Goal: Task Accomplishment & Management: Manage account settings

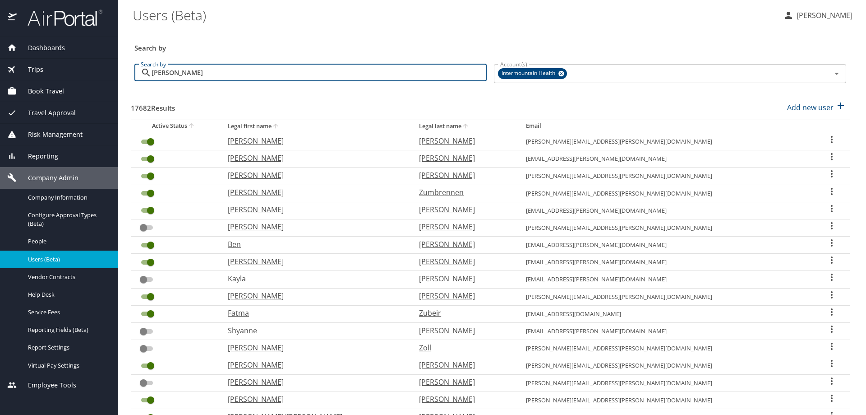
type input "KLEINMANN"
checkbox input "false"
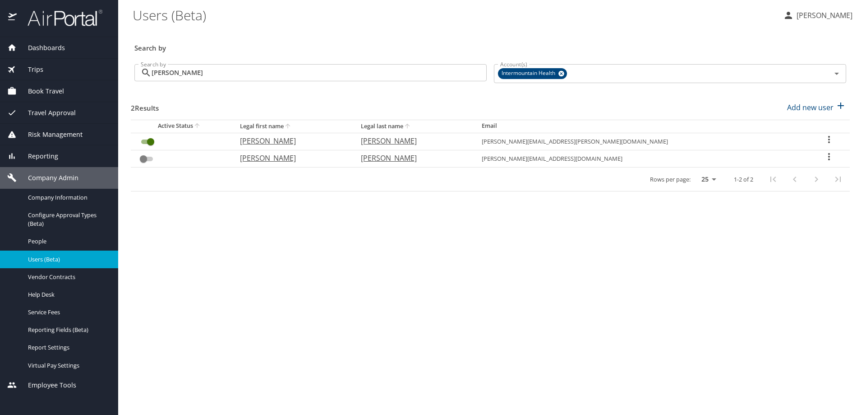
click at [824, 139] on icon "User Search Table" at bounding box center [829, 139] width 11 height 11
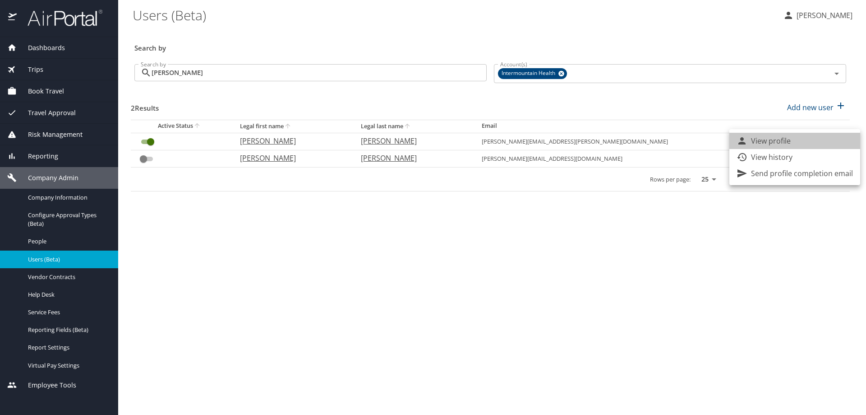
click at [822, 139] on li "View profile" at bounding box center [794, 141] width 131 height 16
select select "US"
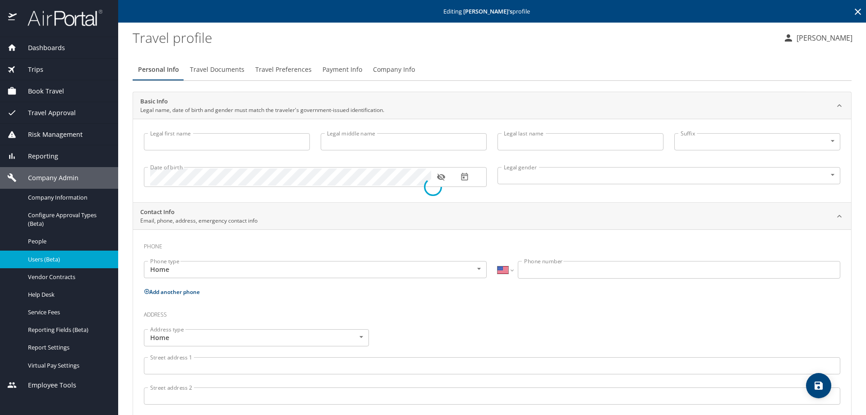
type input "Joseph"
type input "Kleinmann"
type input "Male"
select select "US"
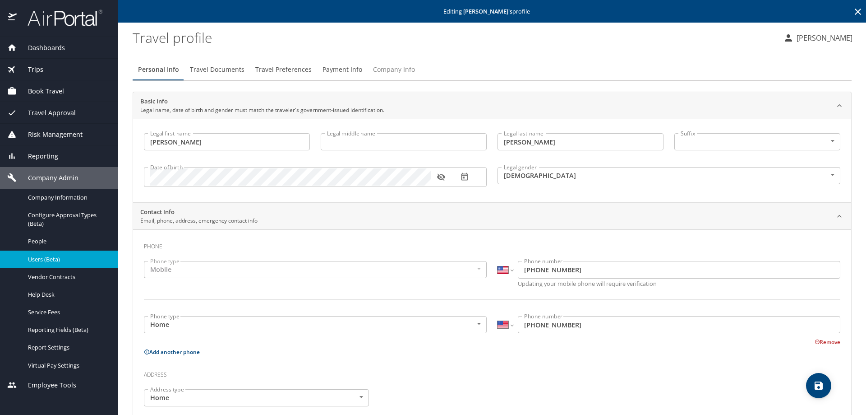
click at [392, 71] on span "Company Info" at bounding box center [394, 69] width 42 height 11
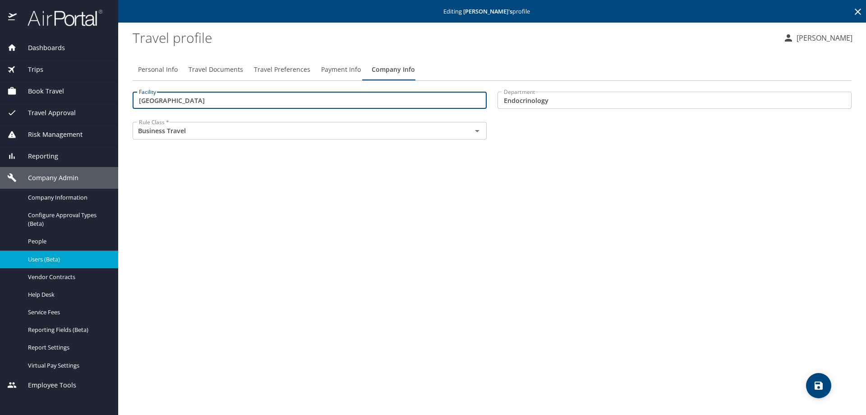
drag, startPoint x: 205, startPoint y: 100, endPoint x: 43, endPoint y: 96, distance: 162.0
click at [43, 96] on div "Dashboards AirPortal 360™ Manager My Travel Dashboard Trips Airtinerary® Lookup…" at bounding box center [433, 207] width 866 height 415
type input "40000"
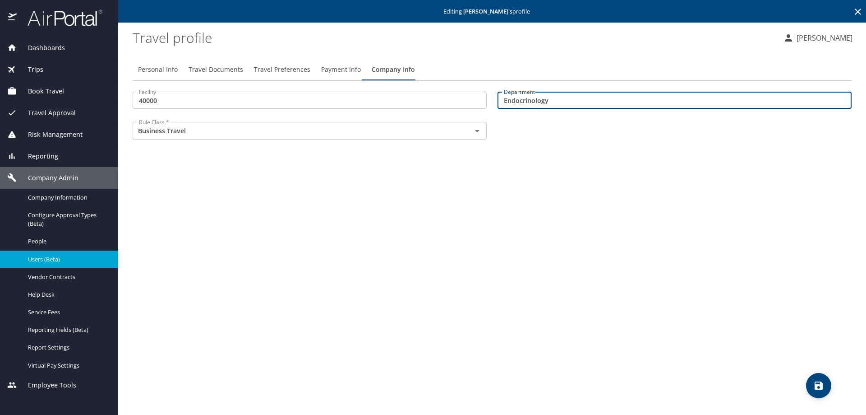
drag, startPoint x: 561, startPoint y: 99, endPoint x: 346, endPoint y: 82, distance: 215.4
click at [346, 82] on div "Personal Info Travel Documents Travel Preferences Payment Info Company Info Fac…" at bounding box center [492, 103] width 719 height 88
type input "74217"
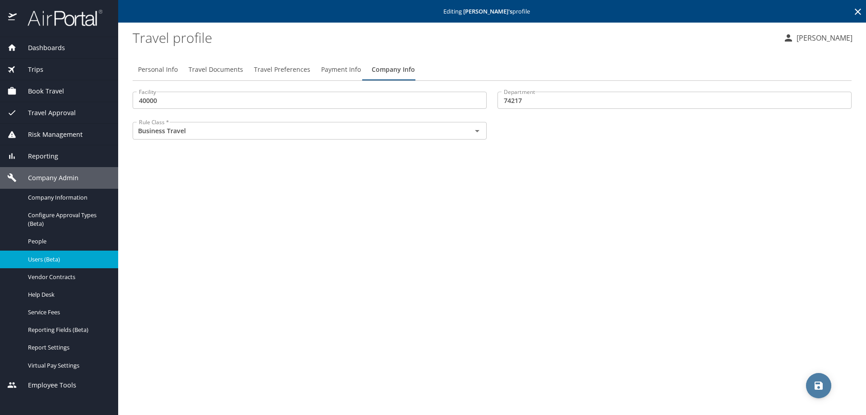
click at [816, 387] on icon "save" at bounding box center [818, 385] width 11 height 11
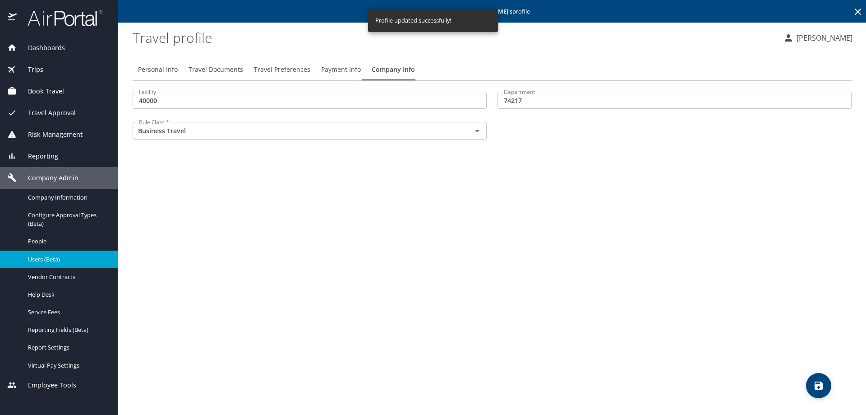
click at [330, 69] on span "Payment Info" at bounding box center [341, 69] width 40 height 11
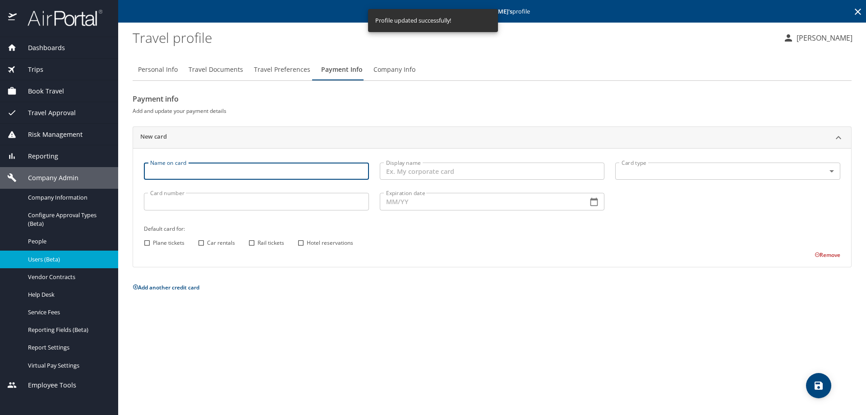
click at [199, 175] on input "Name on card" at bounding box center [256, 170] width 225 height 17
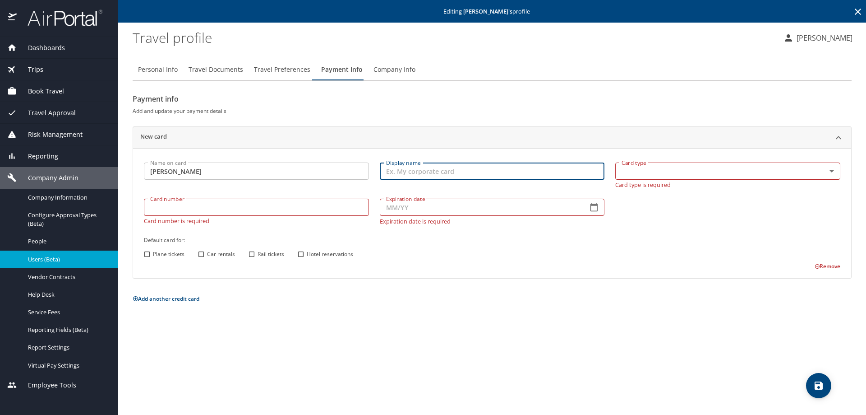
click at [179, 172] on input "joseph Klienmann" at bounding box center [256, 170] width 225 height 17
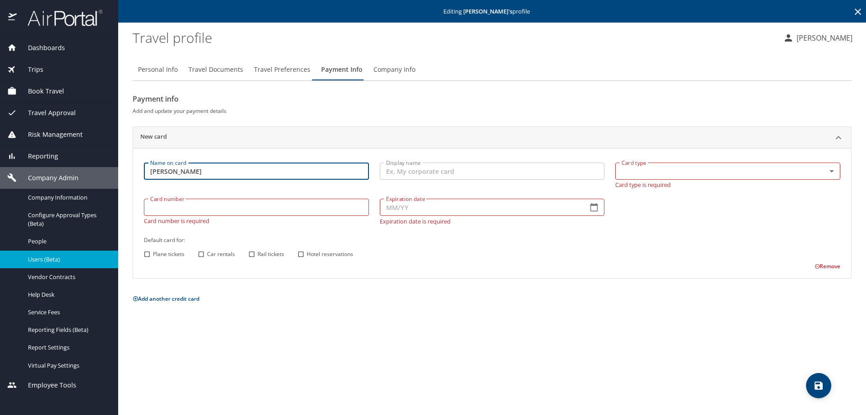
type input "joseph Kleinmann"
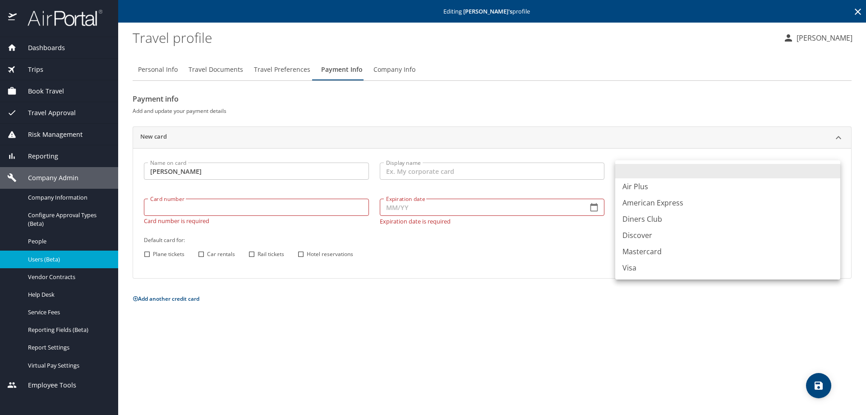
click at [646, 168] on body "Dashboards AirPortal 360™ Manager My Travel Dashboard Trips Airtinerary® Lookup…" at bounding box center [433, 207] width 866 height 415
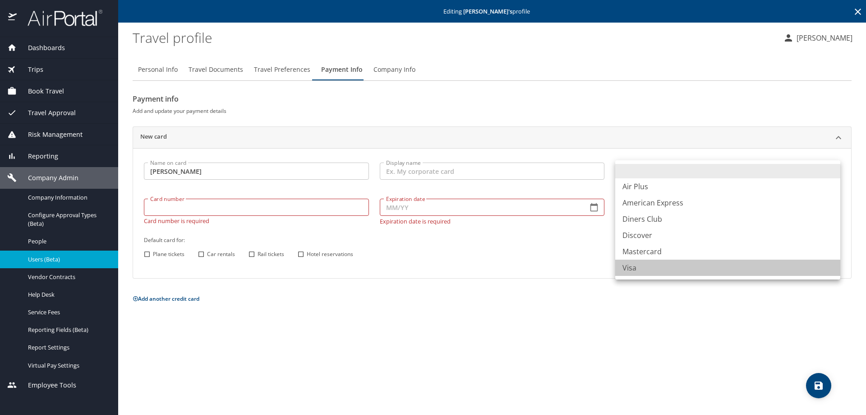
click at [630, 265] on li "Visa" at bounding box center [727, 267] width 225 height 16
type input "VI"
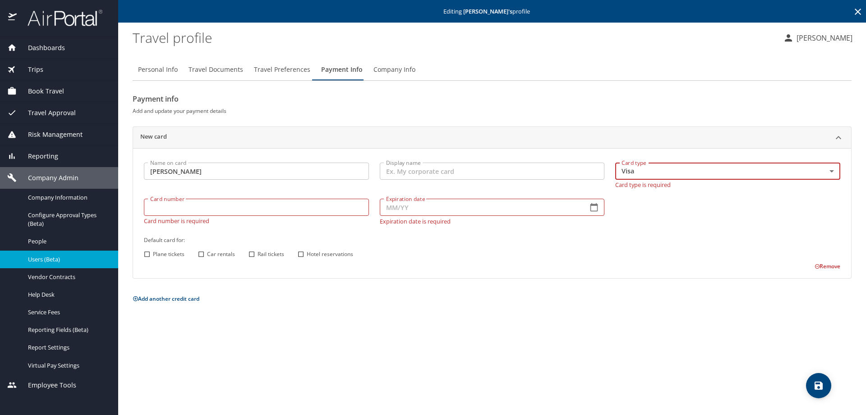
click at [154, 206] on input "Card number" at bounding box center [256, 207] width 225 height 17
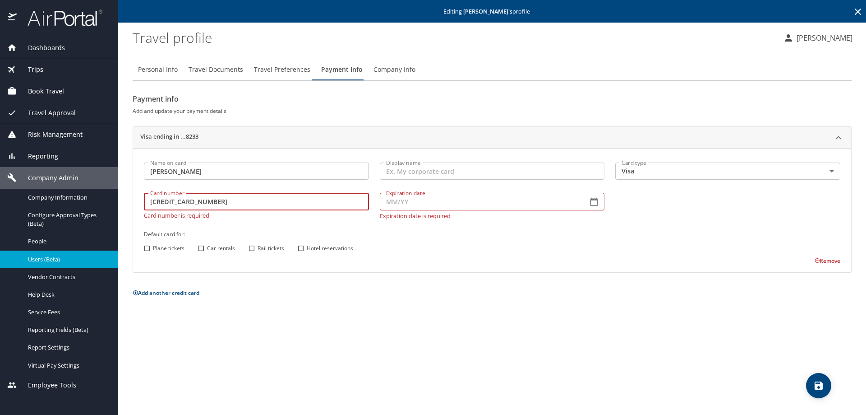
type input "4485597046668233"
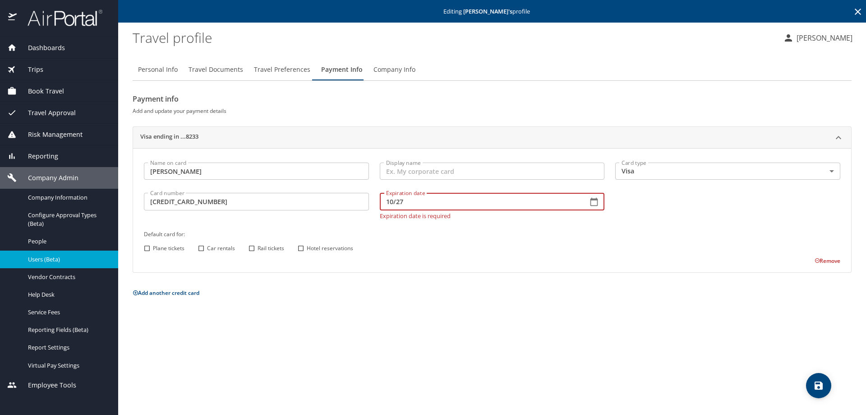
type input "10/27"
click at [148, 247] on input "Plane tickets" at bounding box center [147, 248] width 12 height 12
checkbox input "true"
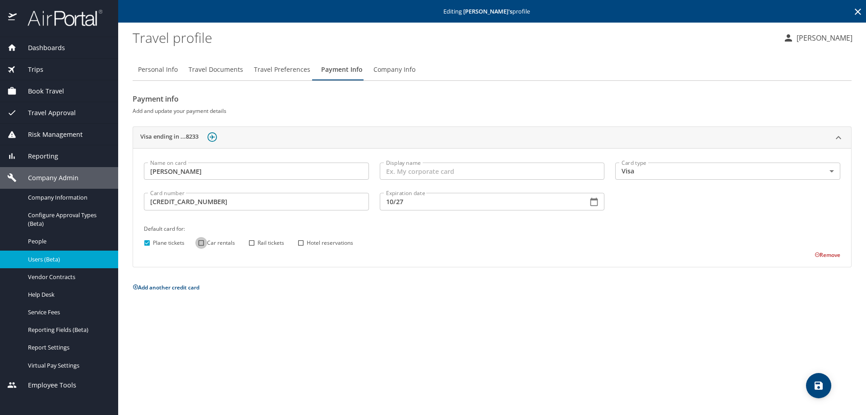
click at [199, 244] on input "Car rentals" at bounding box center [201, 243] width 12 height 12
checkbox input "true"
click at [300, 240] on input "Hotel reservations" at bounding box center [301, 243] width 12 height 12
checkbox input "true"
click at [822, 382] on icon "save" at bounding box center [818, 385] width 11 height 11
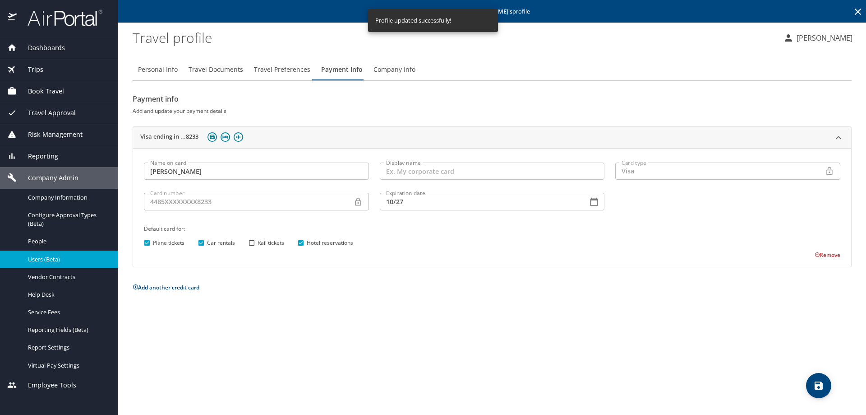
click at [858, 10] on icon at bounding box center [858, 11] width 11 height 11
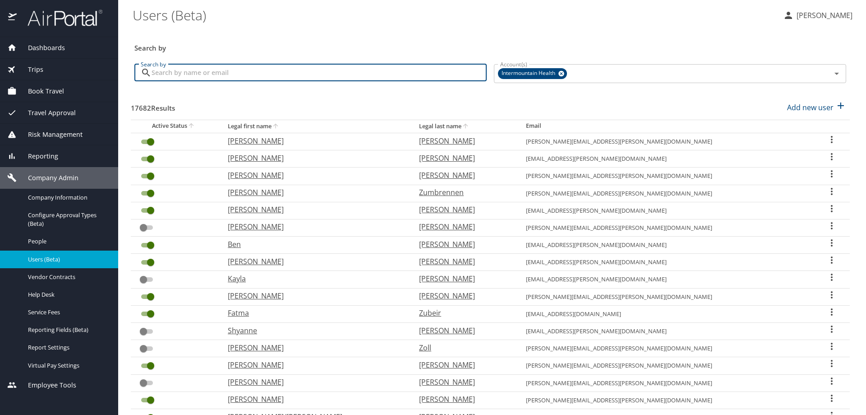
click at [171, 75] on input "Search by" at bounding box center [319, 72] width 335 height 17
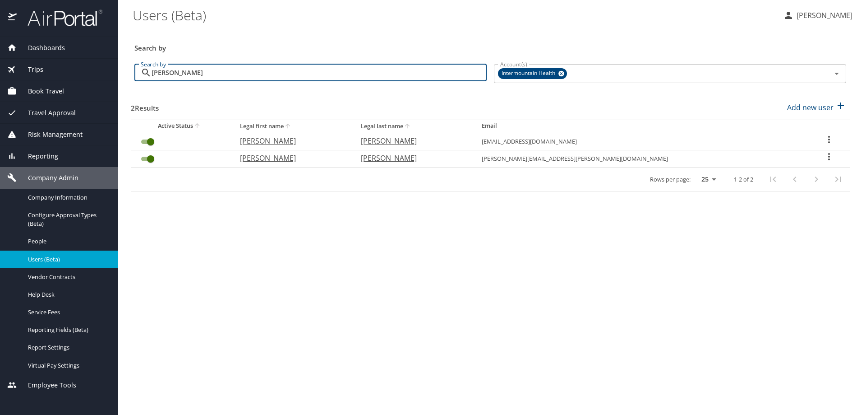
type input "ryan christensen"
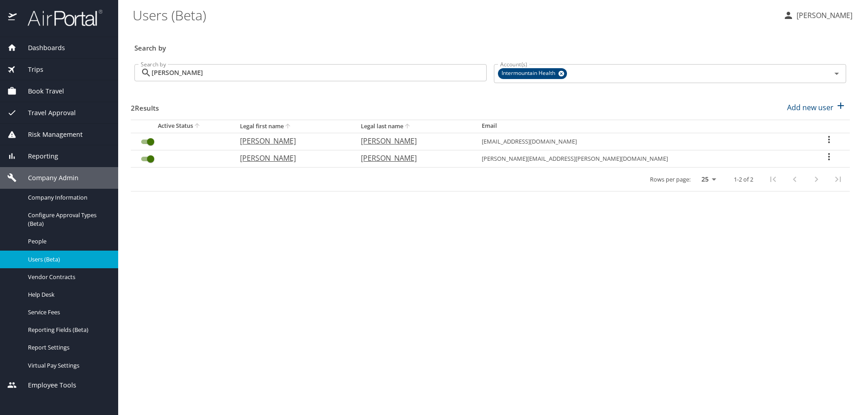
click at [824, 155] on icon "User Search Table" at bounding box center [829, 156] width 11 height 11
click at [820, 154] on li "View profile" at bounding box center [794, 158] width 131 height 16
select select "US"
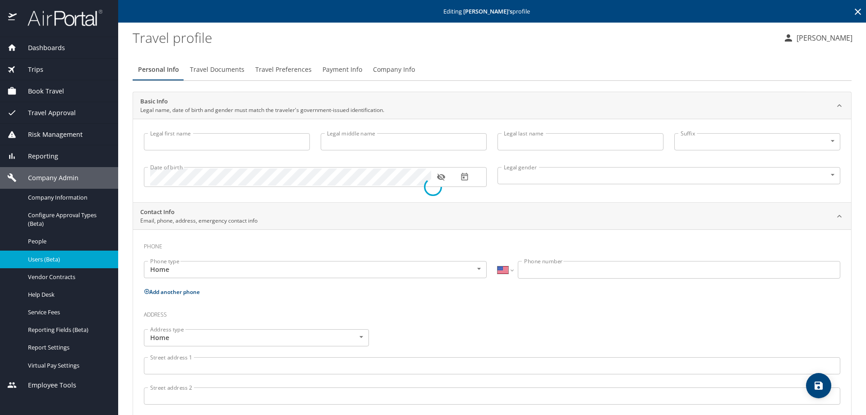
type input "Ryan"
type input "Carl"
type input "Christensen"
type input "Male"
select select "US"
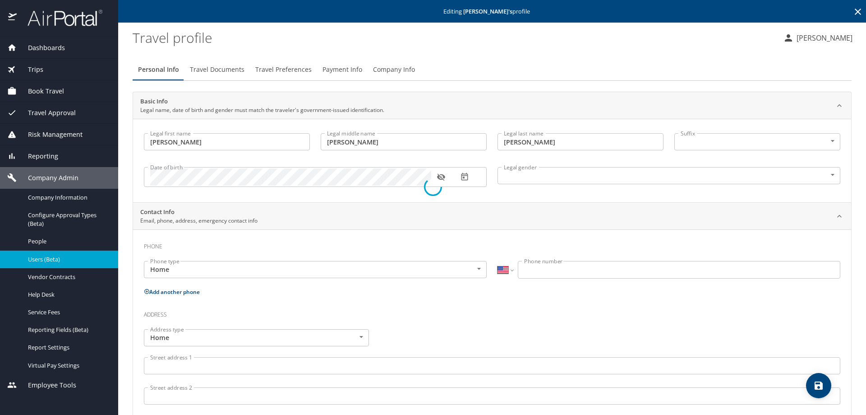
select select "US"
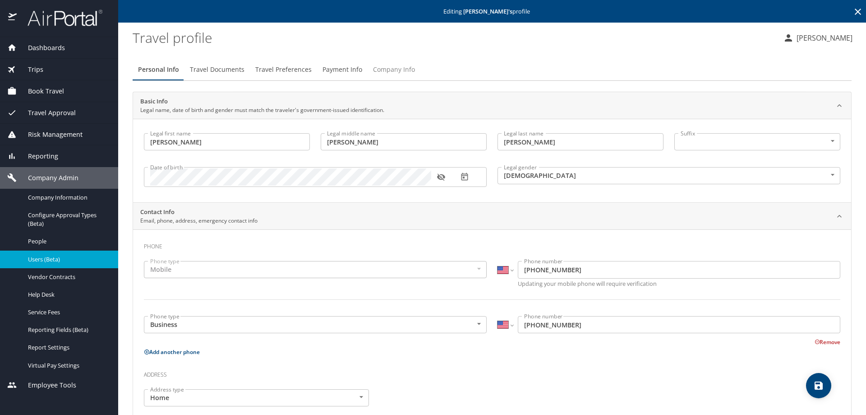
click at [387, 68] on span "Company Info" at bounding box center [394, 69] width 42 height 11
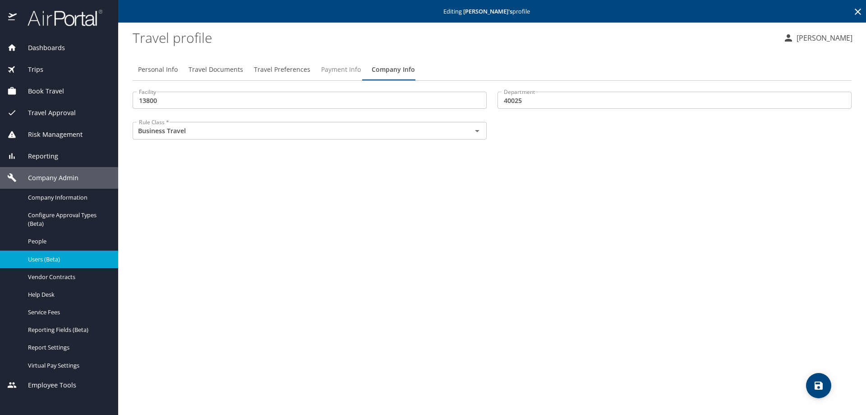
click at [329, 67] on span "Payment Info" at bounding box center [341, 69] width 40 height 11
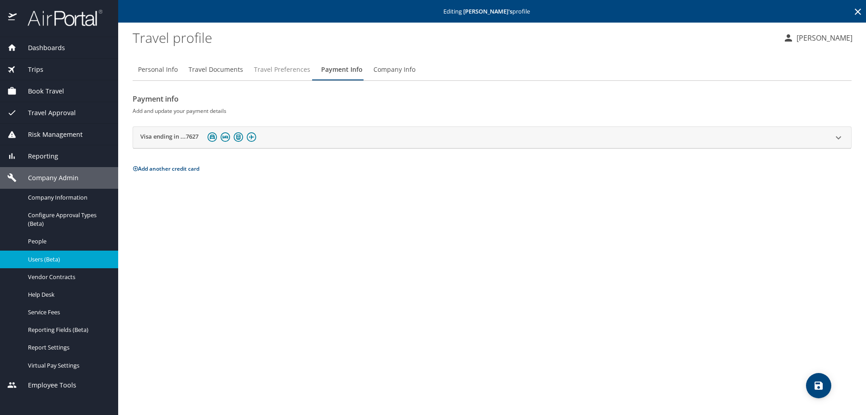
click at [291, 69] on span "Travel Preferences" at bounding box center [282, 69] width 56 height 11
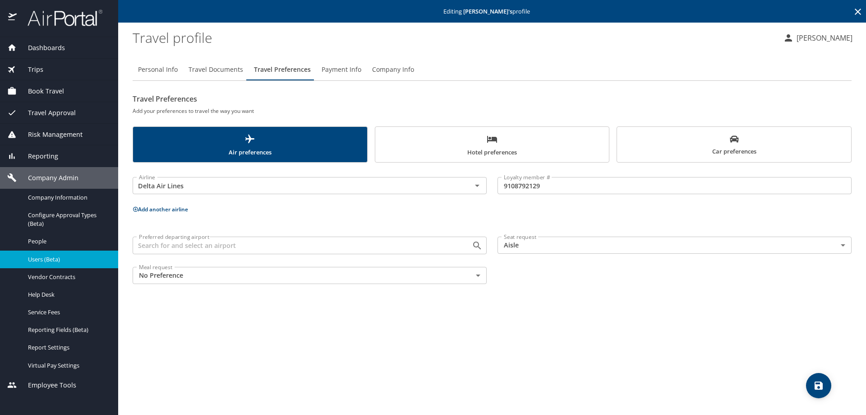
click at [857, 9] on icon at bounding box center [858, 11] width 11 height 11
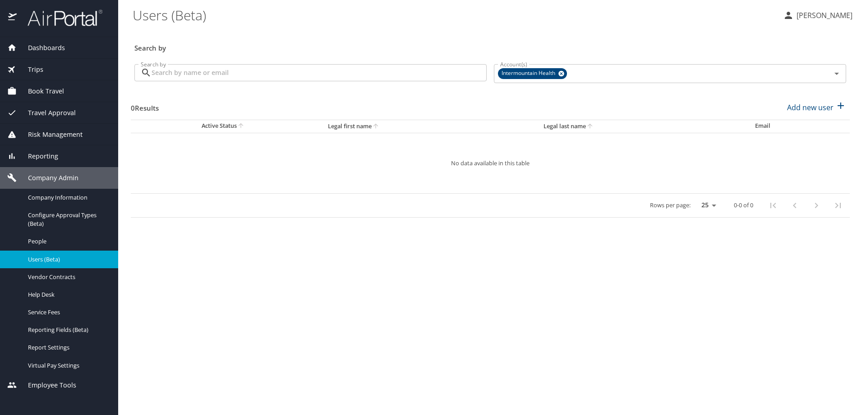
click at [157, 72] on input "Search by" at bounding box center [319, 72] width 335 height 17
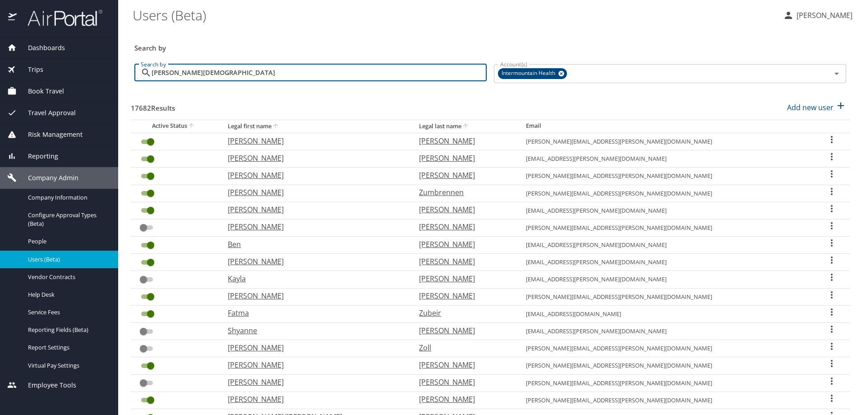
type input "ryan s christens"
checkbox input "true"
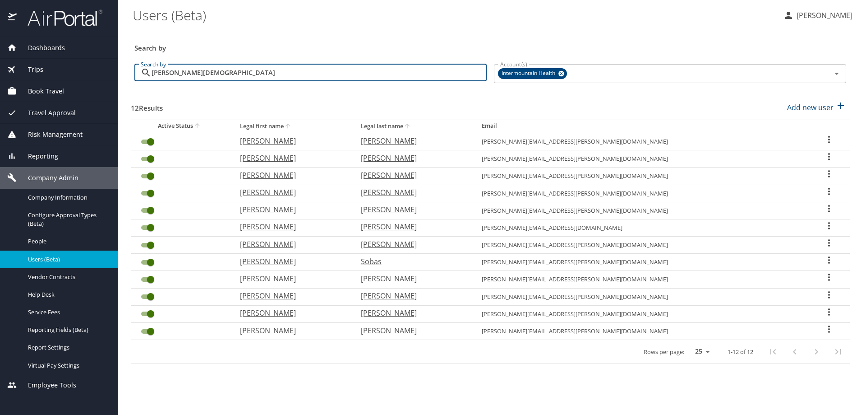
click at [210, 72] on input "ryan s christens" at bounding box center [319, 72] width 335 height 17
click at [173, 71] on input "ryan s christensen" at bounding box center [319, 72] width 335 height 17
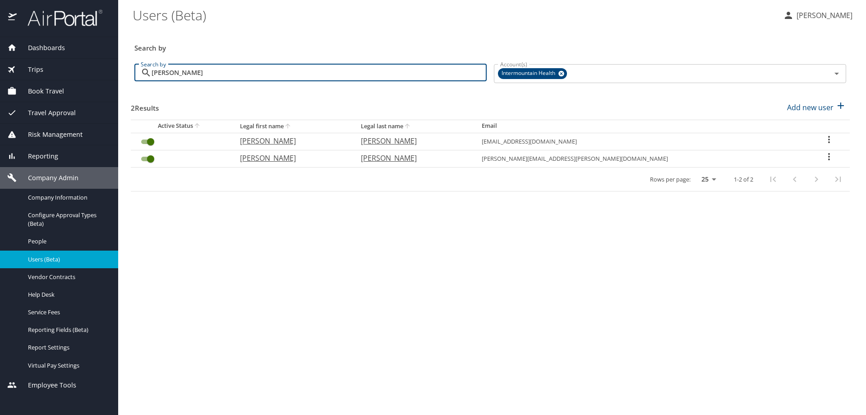
type input "ryan christensen"
click at [824, 139] on icon "User Search Table" at bounding box center [829, 139] width 11 height 11
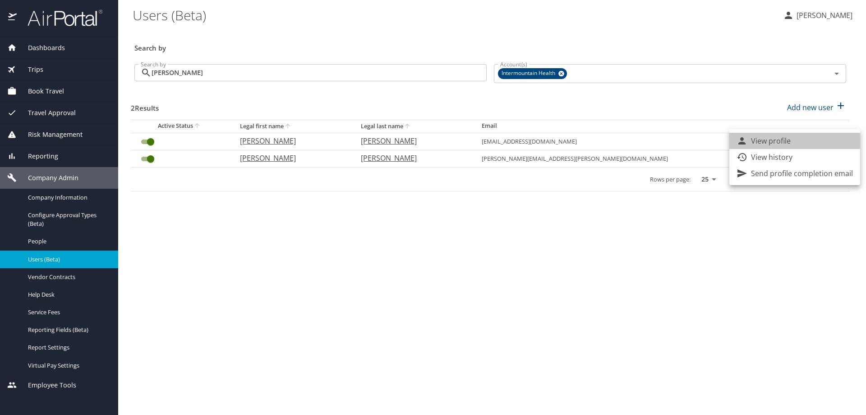
click at [808, 143] on li "View profile" at bounding box center [794, 141] width 131 height 16
select select "US"
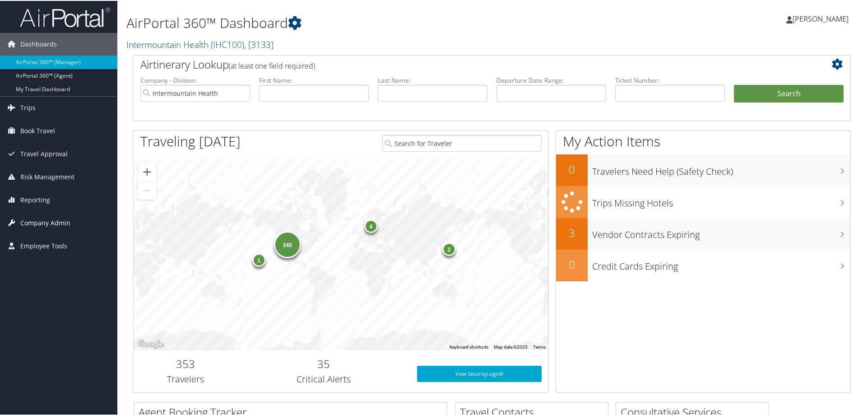
click at [44, 218] on span "Company Admin" at bounding box center [45, 222] width 50 height 23
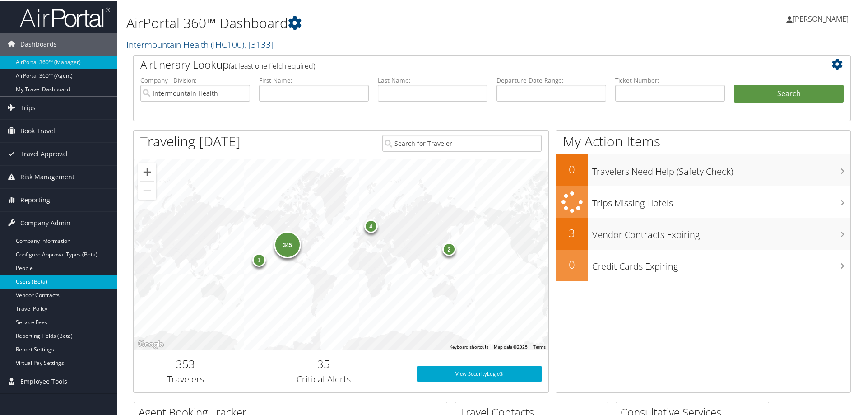
click at [42, 280] on link "Users (Beta)" at bounding box center [58, 281] width 117 height 14
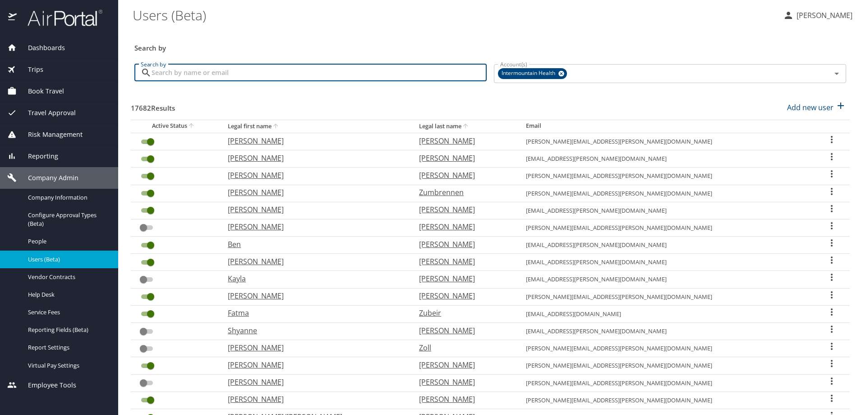
click at [172, 73] on input "Search by" at bounding box center [319, 72] width 335 height 17
type input "ryan christensen"
